Goal: Task Accomplishment & Management: Manage account settings

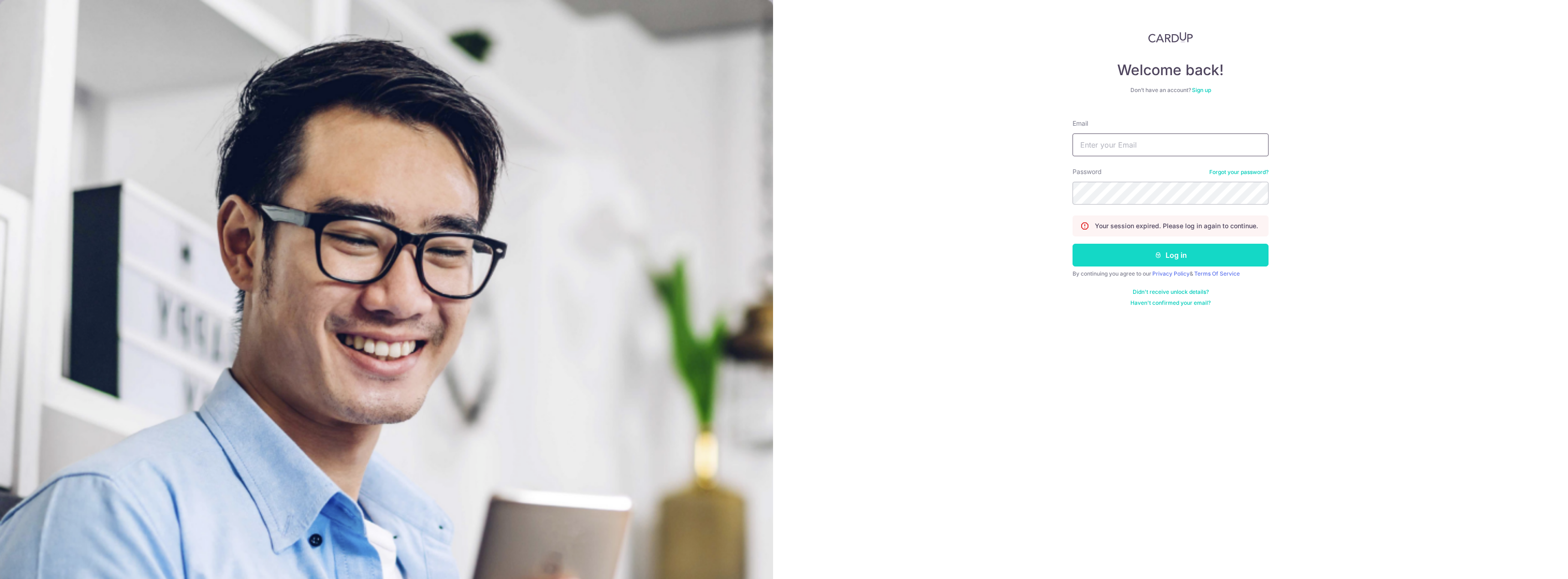
type input "[EMAIL_ADDRESS][DOMAIN_NAME]"
click at [1179, 248] on button "Log in" at bounding box center [1171, 255] width 196 height 23
